Goal: Navigation & Orientation: Go to known website

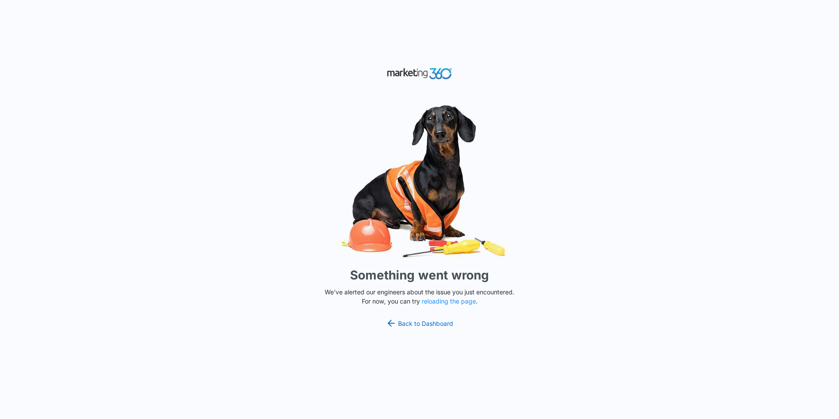
click at [447, 306] on div "Something went wrong We've alerted our engineers about the issue you just encou…" at bounding box center [419, 209] width 839 height 419
click at [445, 299] on button "reloading the page" at bounding box center [449, 301] width 54 height 7
